Goal: Go to known website: Access a specific website the user already knows

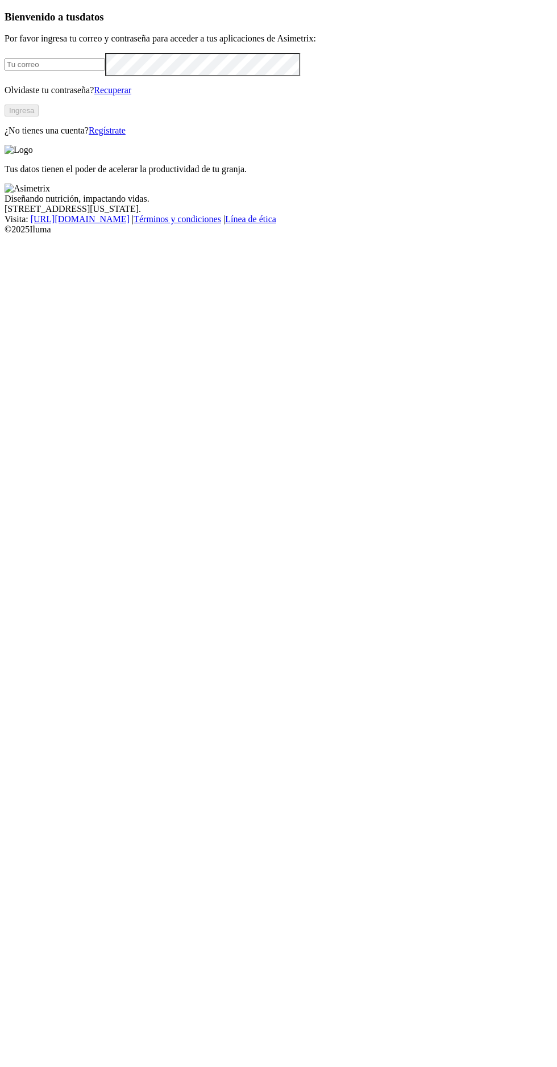
type input "[EMAIL_ADDRESS][DOMAIN_NAME]"
click input "submit" at bounding box center [0, 0] width 0 height 0
